Goal: Find specific page/section: Find specific page/section

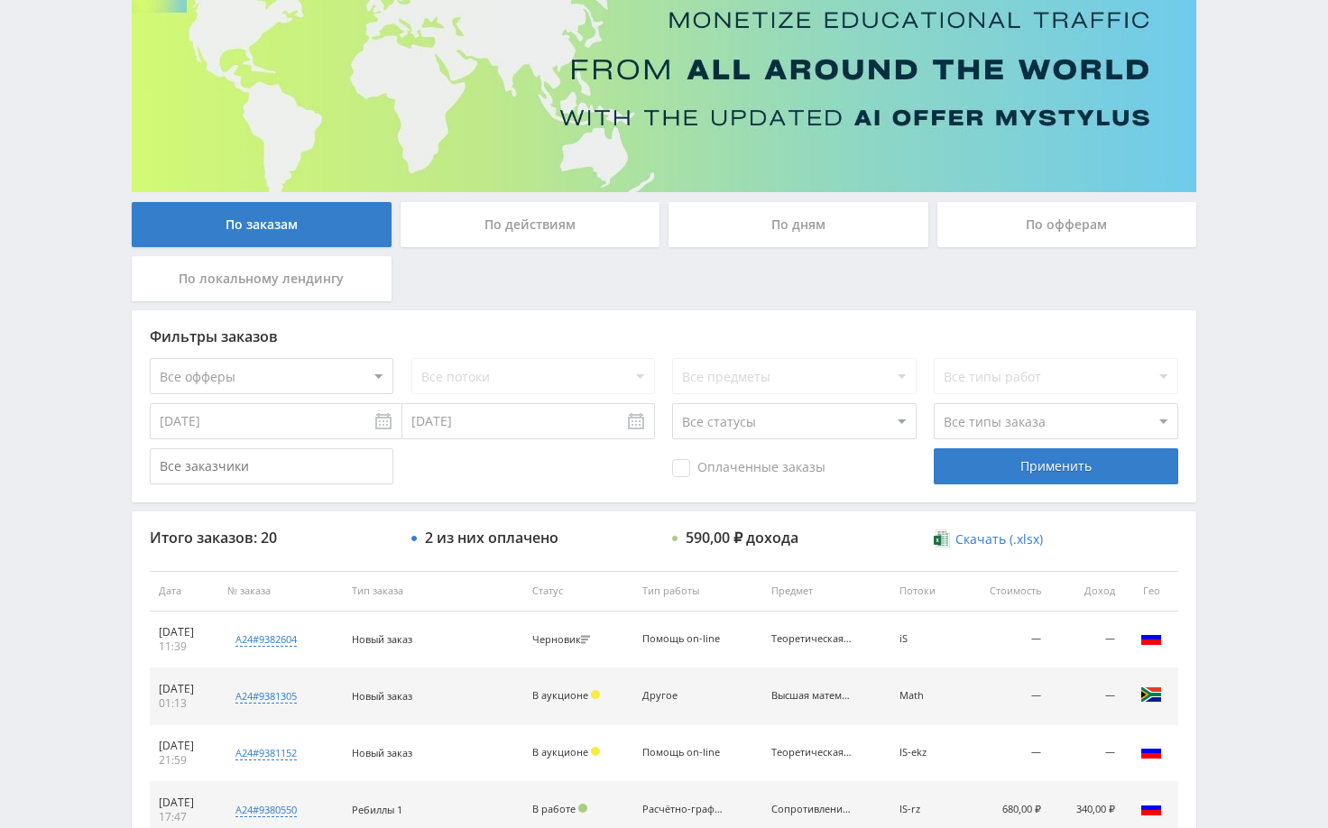
scroll to position [271, 0]
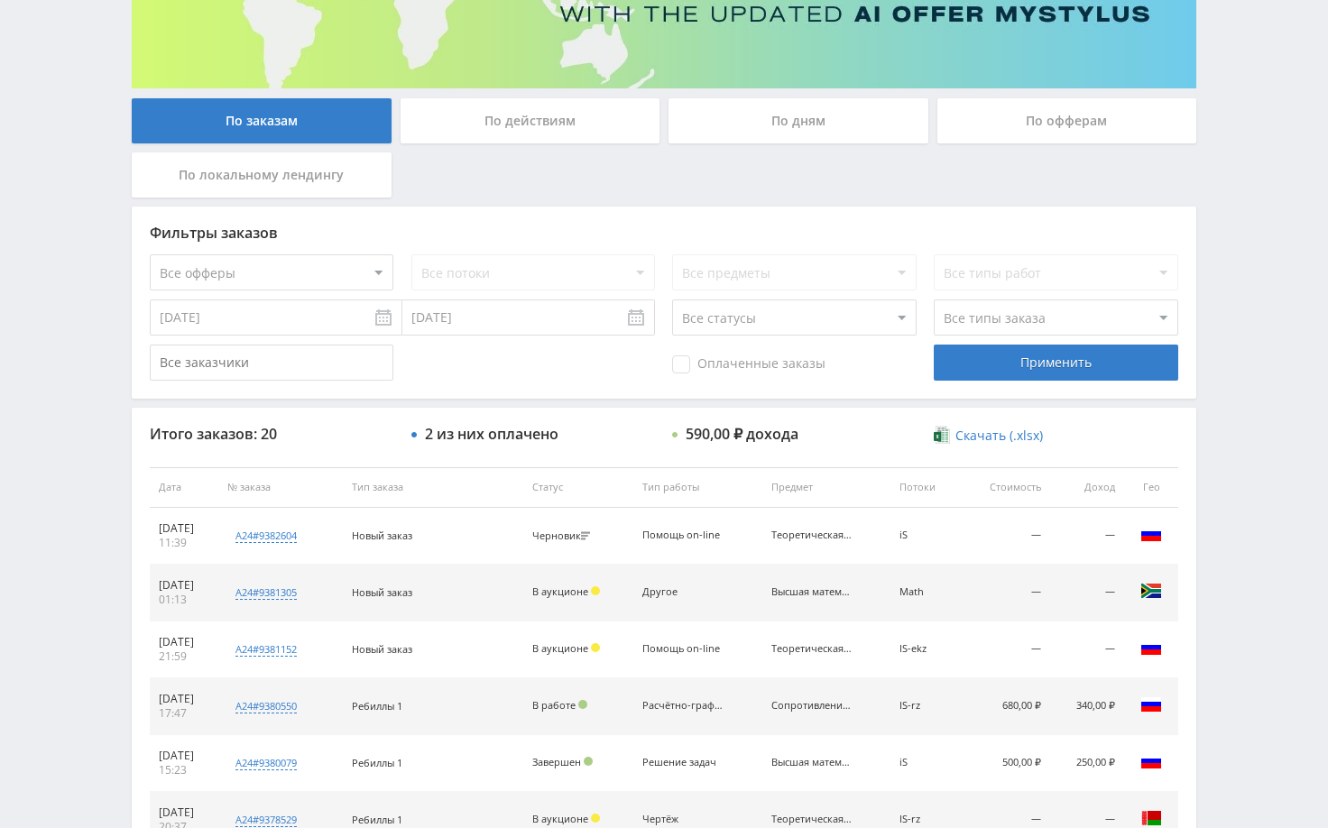
click at [1245, 269] on div "Telegram-канал Инструменты База знаний Ваш менеджер: Alex Alex Online @edugram_…" at bounding box center [664, 486] width 1328 height 1514
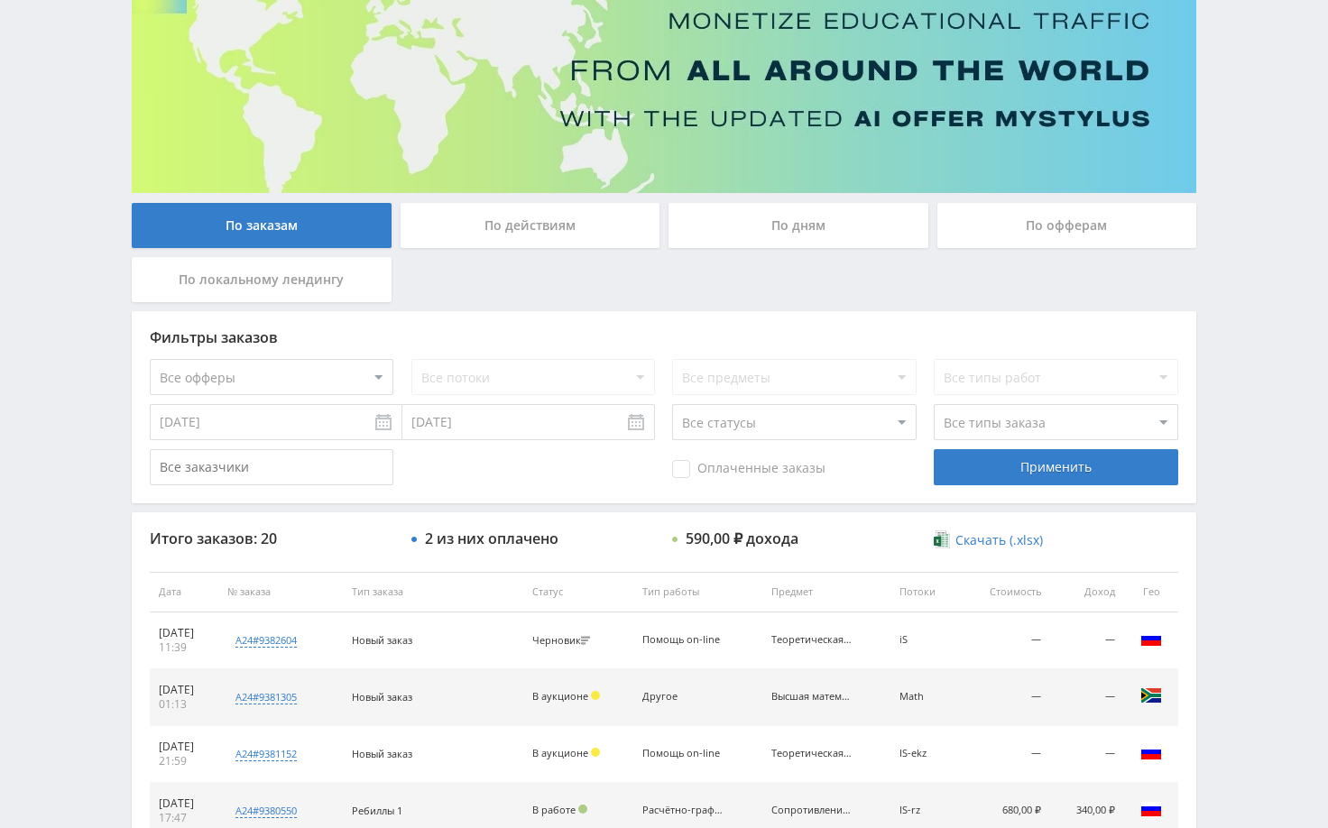
scroll to position [180, 0]
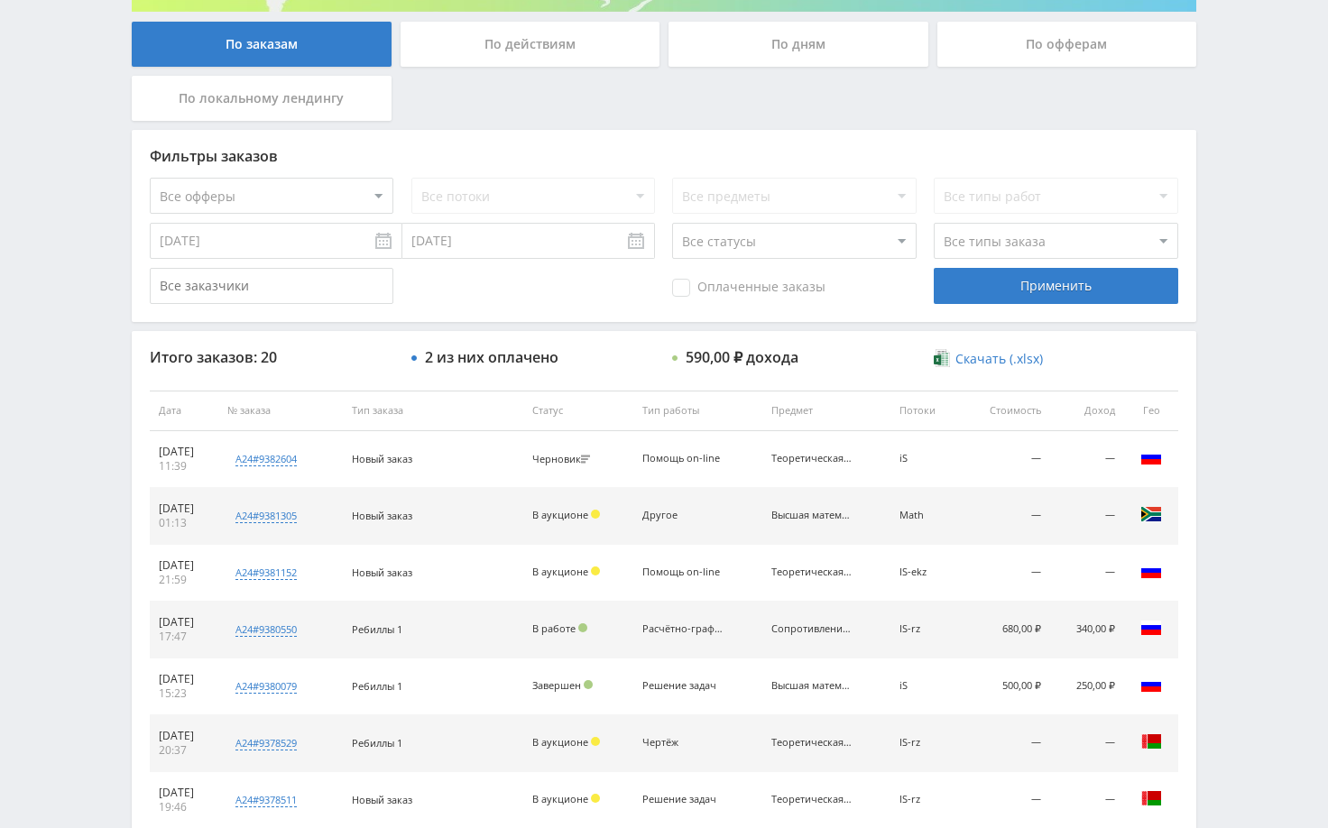
scroll to position [361, 0]
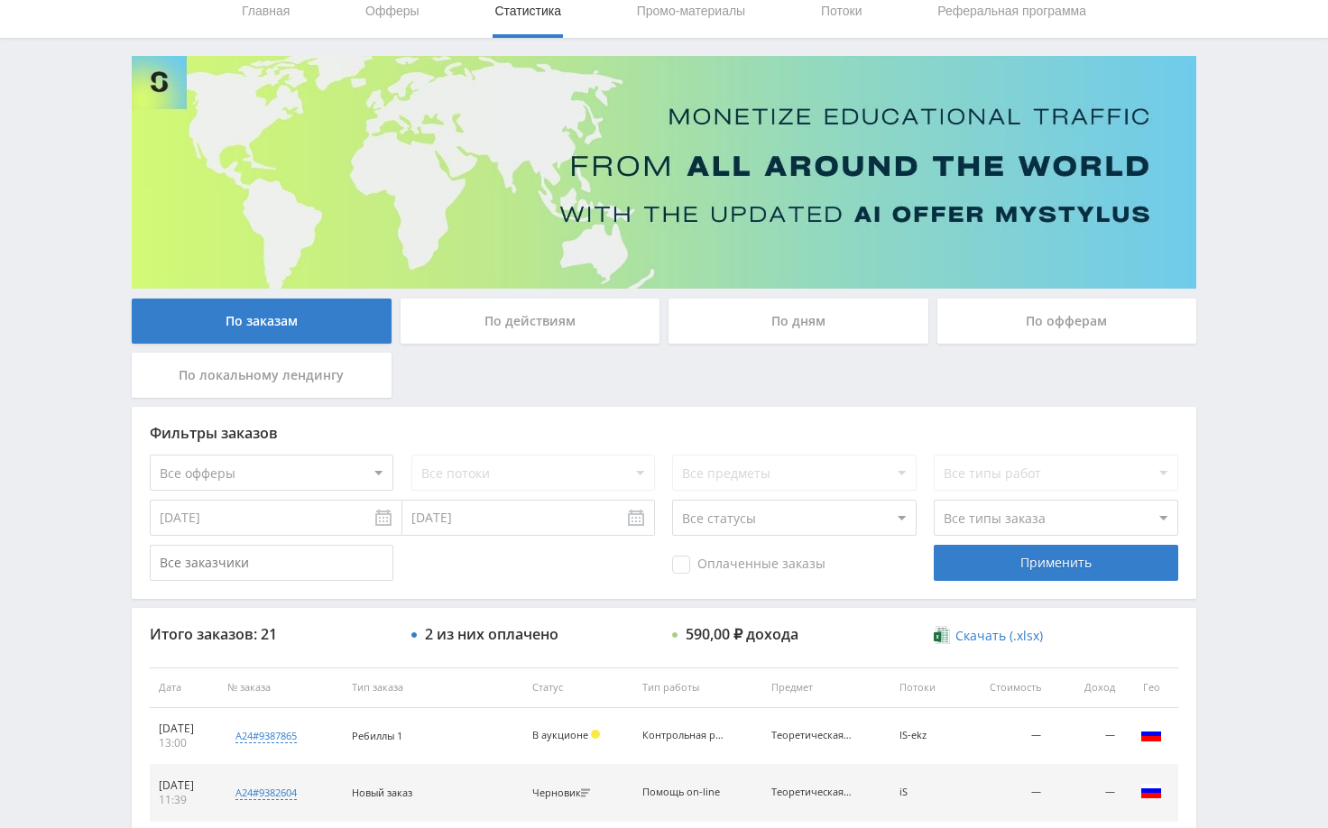
scroll to position [361, 0]
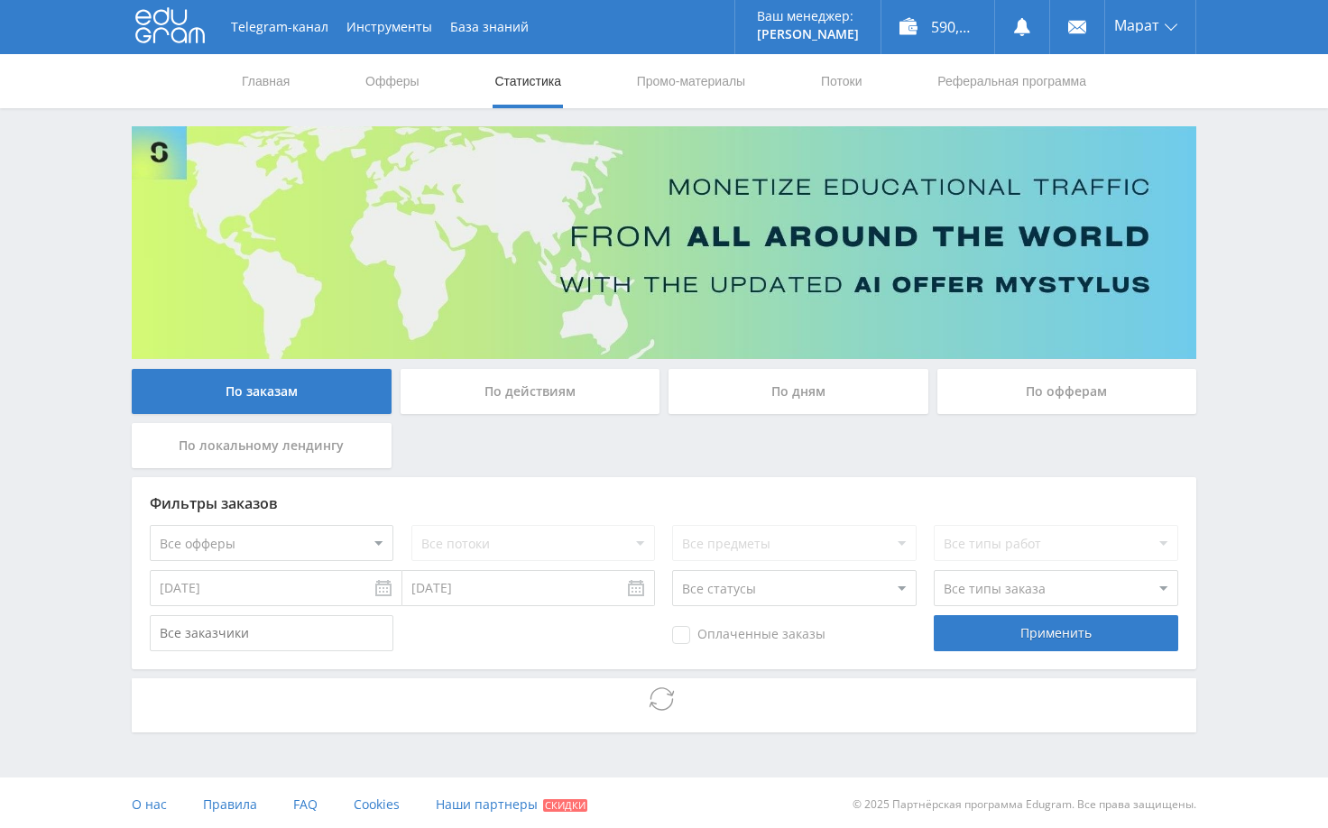
click at [1237, 271] on div "Telegram-канал Инструменты База знаний Ваш менеджер: [PERSON_NAME] Online @edug…" at bounding box center [664, 416] width 1328 height 832
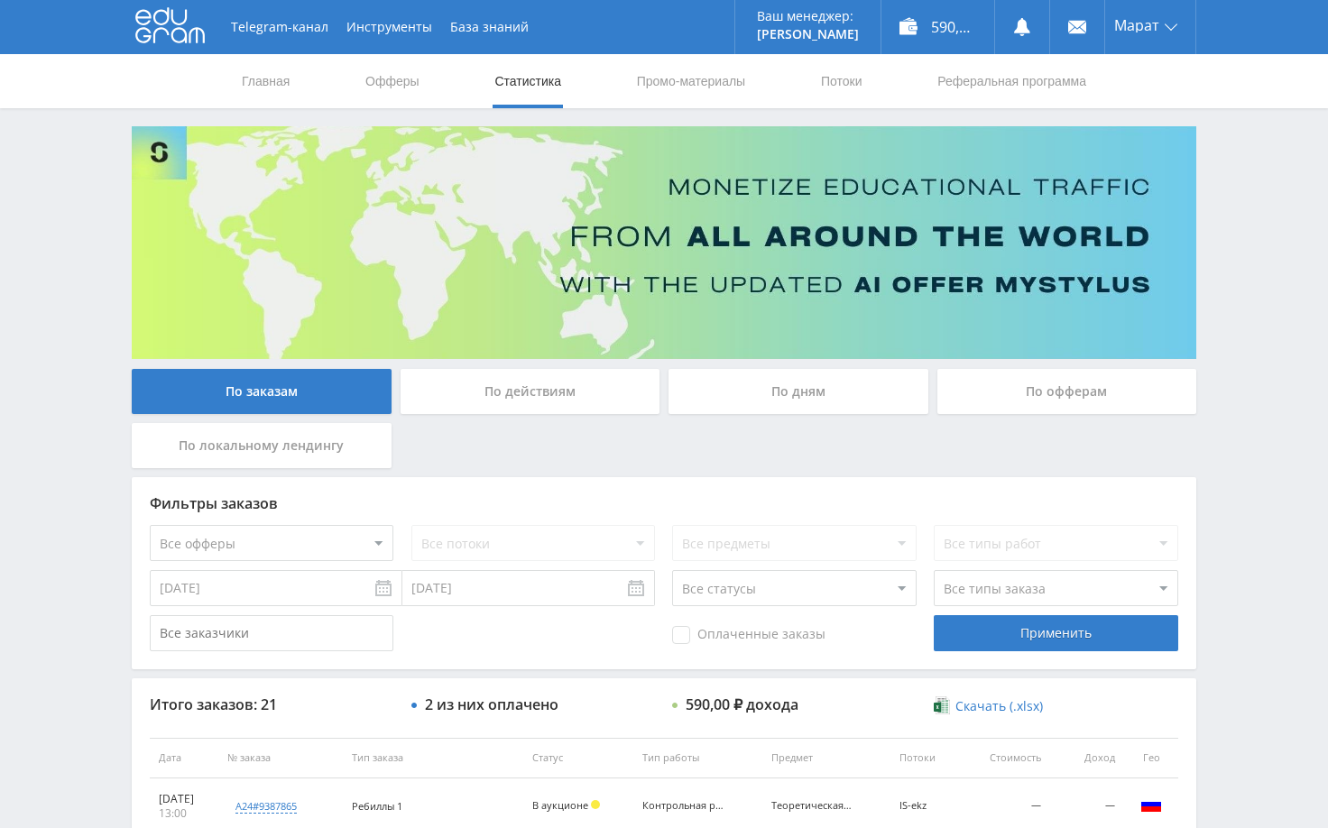
click at [1252, 183] on div "Telegram-канал Инструменты База знаний Ваш менеджер: [PERSON_NAME] Online @edug…" at bounding box center [664, 757] width 1328 height 1514
click at [1259, 406] on div "Telegram-канал Инструменты База знаний Ваш менеджер: Alex Alex Online @edugram_…" at bounding box center [664, 757] width 1328 height 1514
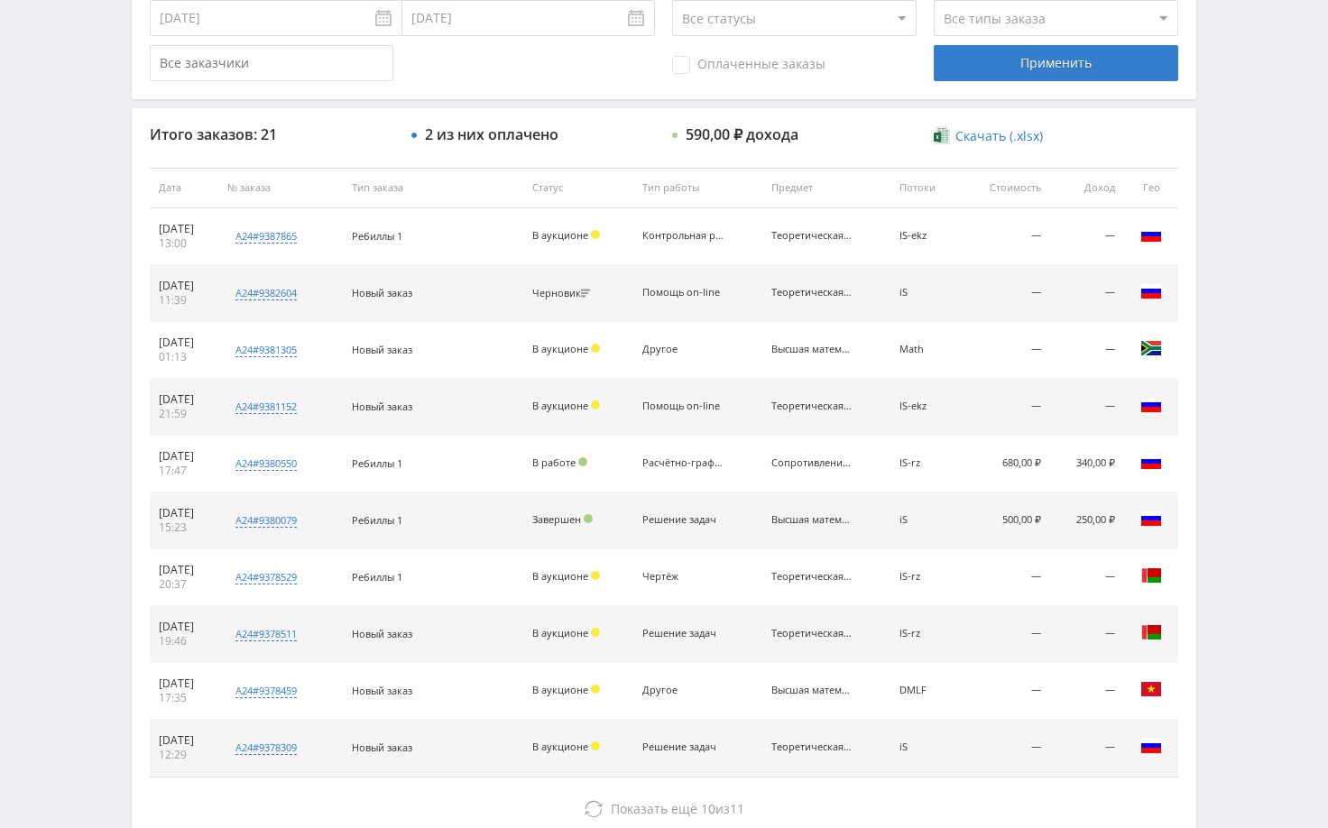
scroll to position [506, 0]
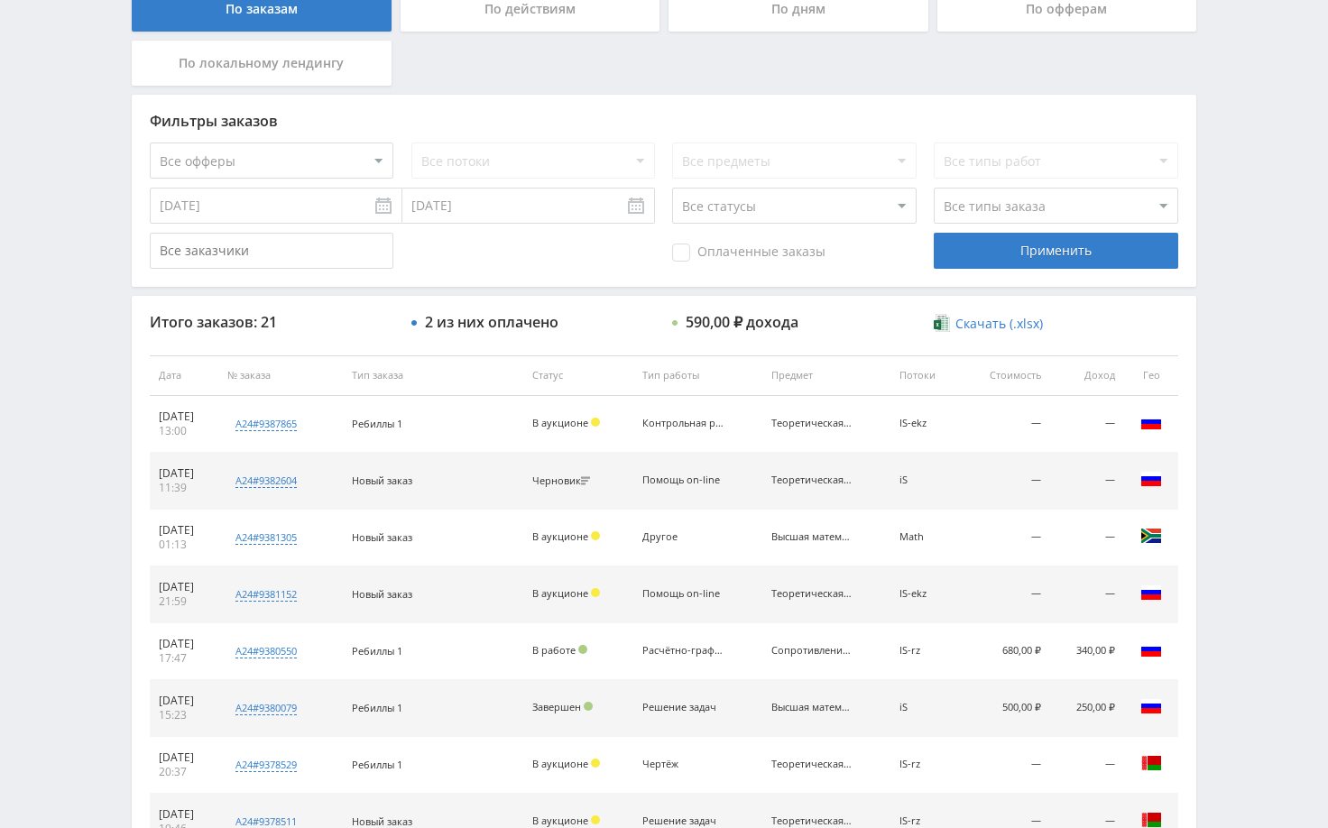
scroll to position [455, 0]
